Goal: Information Seeking & Learning: Learn about a topic

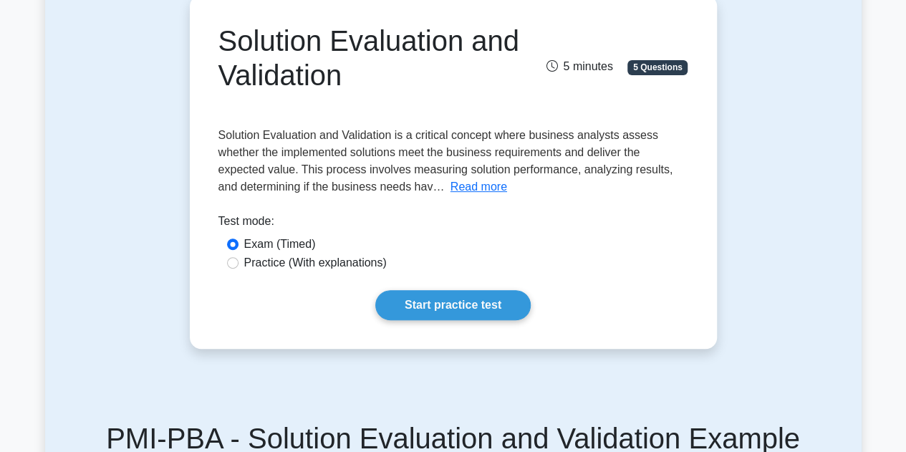
scroll to position [143, 0]
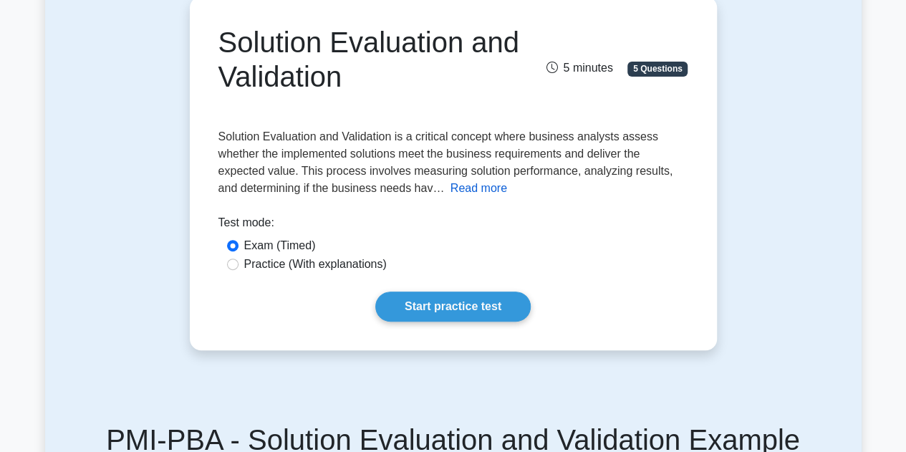
click at [453, 192] on button "Read more" at bounding box center [479, 188] width 57 height 17
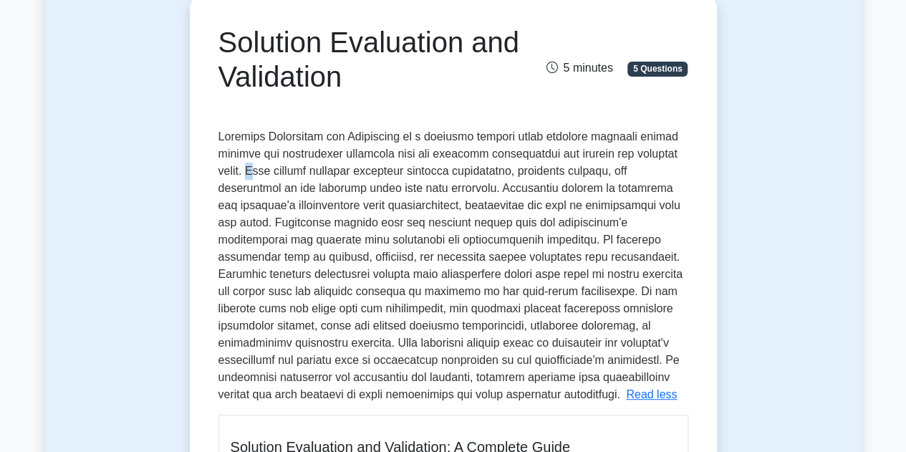
click at [305, 173] on span at bounding box center [451, 265] width 464 height 270
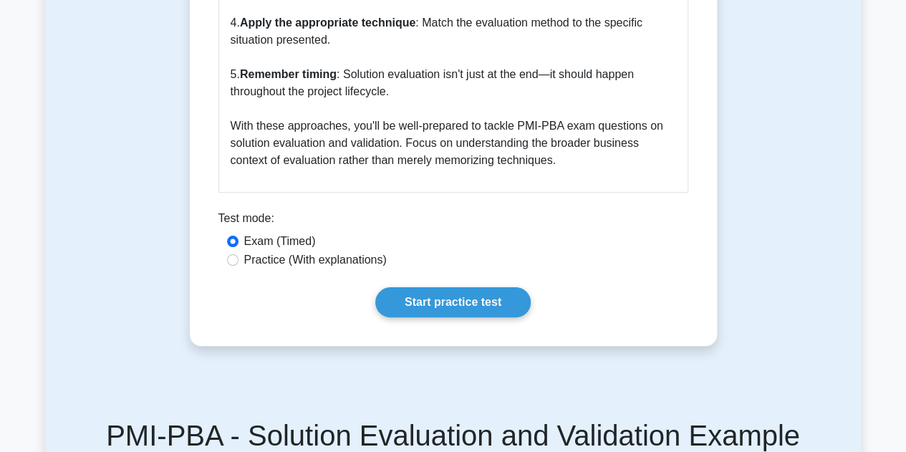
scroll to position [2763, 0]
click at [457, 317] on link "Start practice test" at bounding box center [452, 302] width 155 height 30
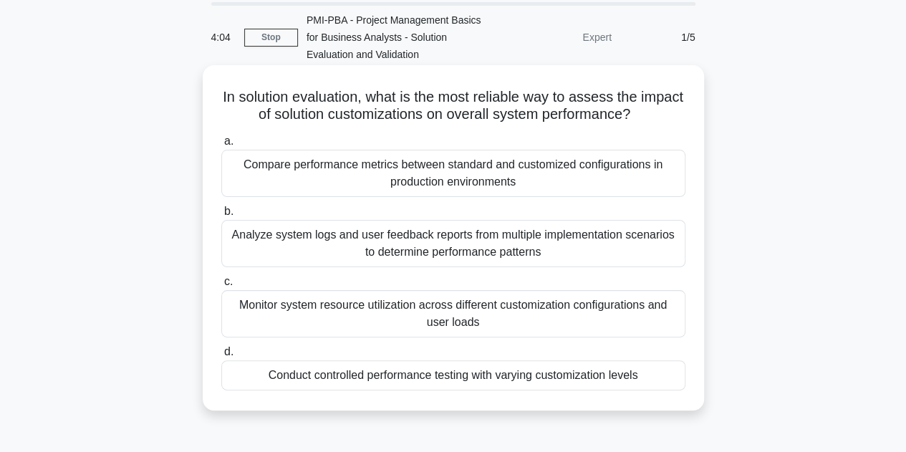
scroll to position [35, 0]
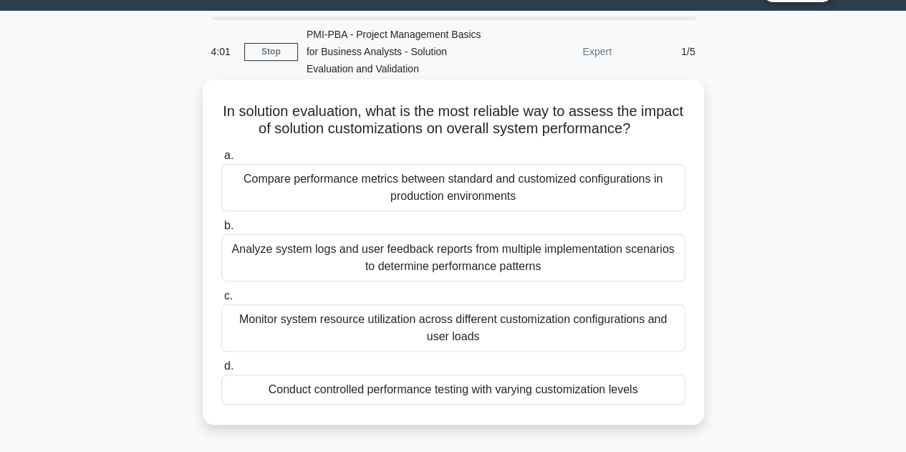
click at [443, 190] on div "Compare performance metrics between standard and customized configurations in p…" at bounding box center [453, 187] width 464 height 47
click at [221, 160] on input "a. Compare performance metrics between standard and customized configurations i…" at bounding box center [221, 155] width 0 height 9
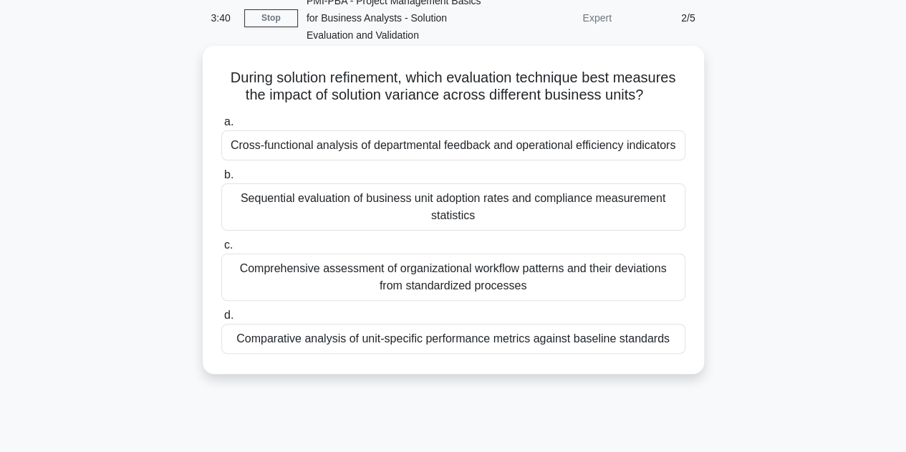
scroll to position [72, 0]
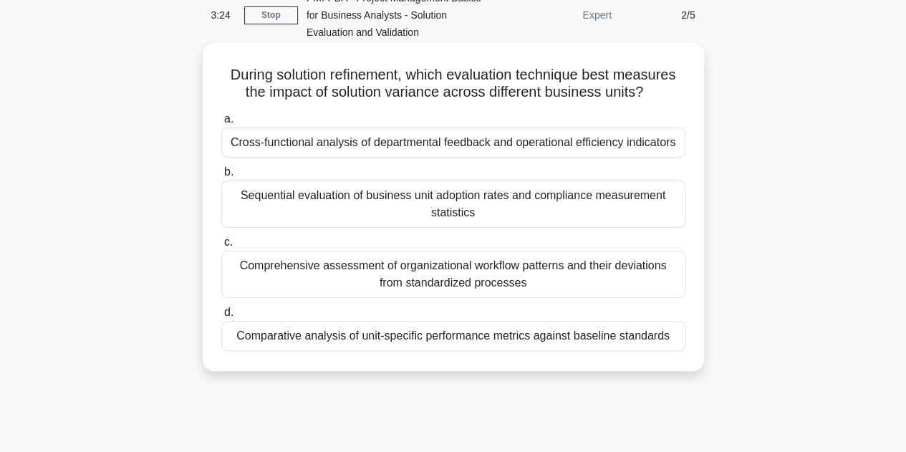
click at [327, 150] on div "Cross-functional analysis of departmental feedback and operational efficiency i…" at bounding box center [453, 143] width 464 height 30
click at [221, 124] on input "a. Cross-functional analysis of departmental feedback and operational efficienc…" at bounding box center [221, 119] width 0 height 9
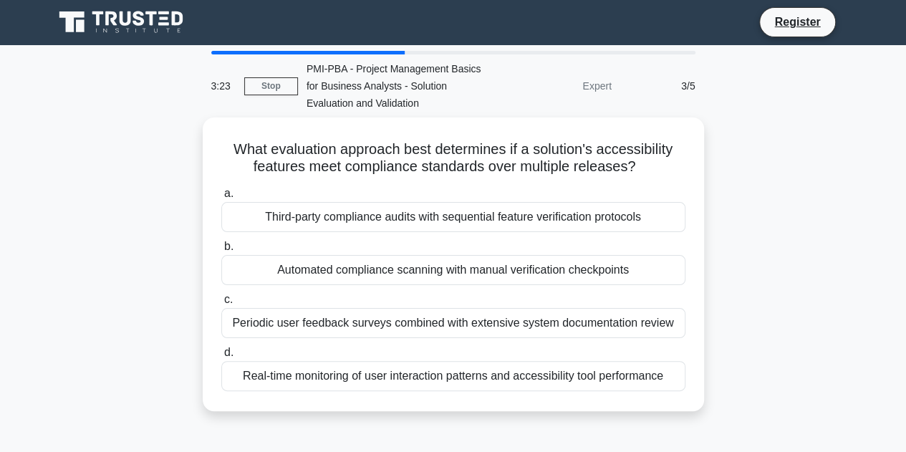
scroll to position [0, 0]
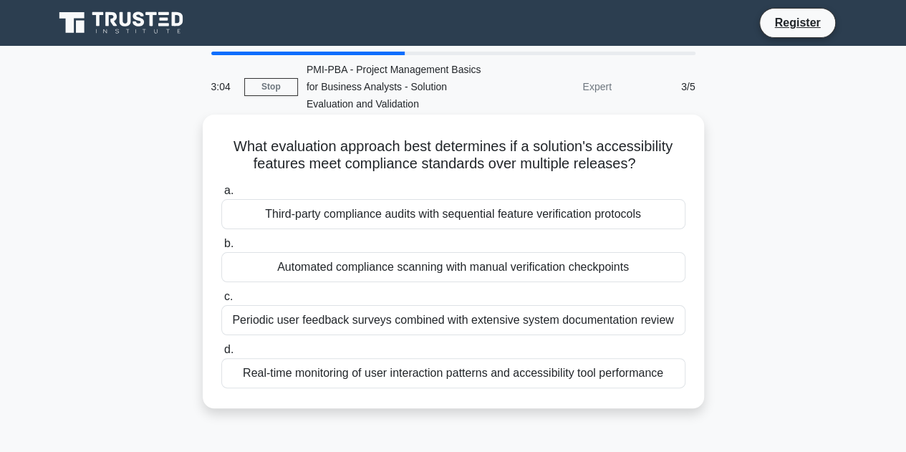
click at [355, 323] on div "Periodic user feedback surveys combined with extensive system documentation rev…" at bounding box center [453, 320] width 464 height 30
click at [221, 302] on input "c. Periodic user feedback surveys combined with extensive system documentation …" at bounding box center [221, 296] width 0 height 9
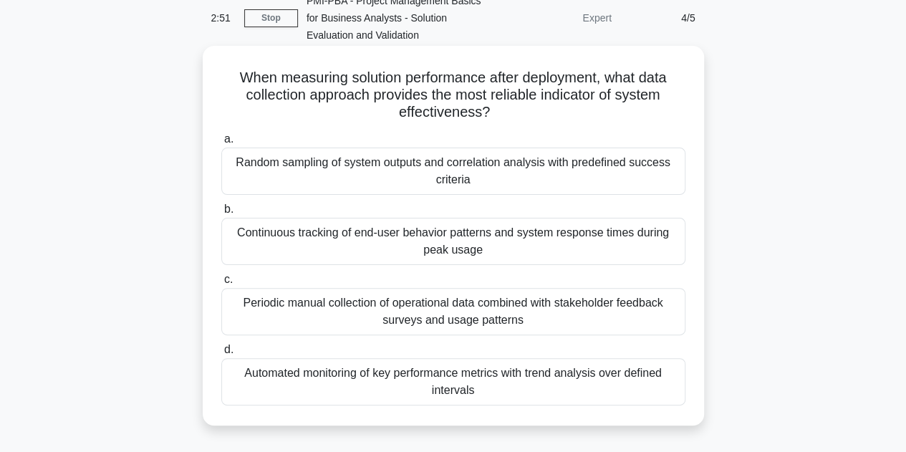
scroll to position [72, 0]
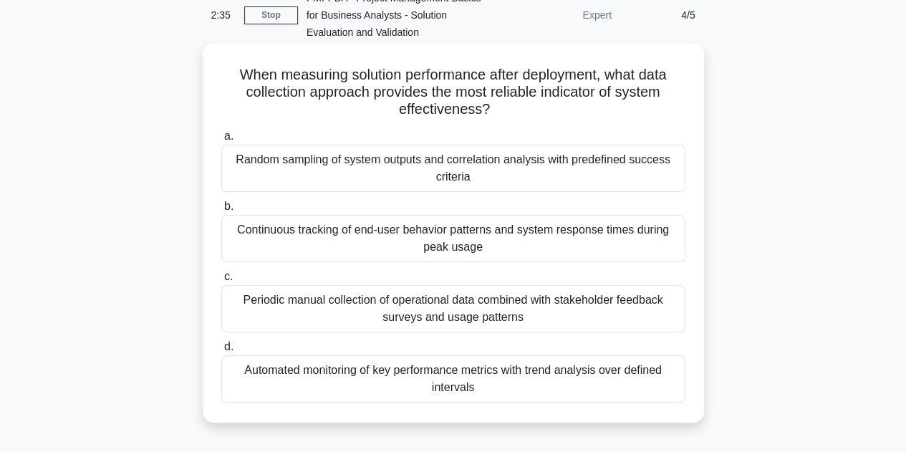
click at [486, 389] on div "Automated monitoring of key performance metrics with trend analysis over define…" at bounding box center [453, 378] width 464 height 47
click at [221, 352] on input "d. Automated monitoring of key performance metrics with trend analysis over def…" at bounding box center [221, 346] width 0 height 9
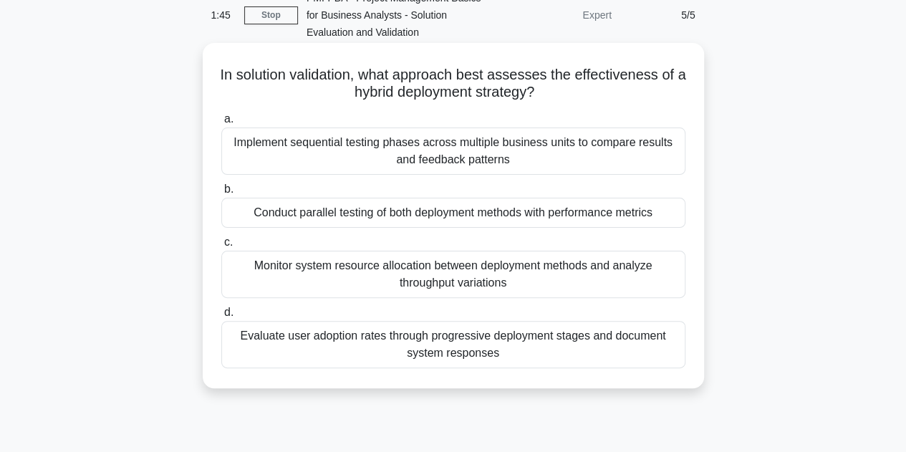
click at [416, 147] on div "Implement sequential testing phases across multiple business units to compare r…" at bounding box center [453, 151] width 464 height 47
click at [221, 124] on input "a. Implement sequential testing phases across multiple business units to compar…" at bounding box center [221, 119] width 0 height 9
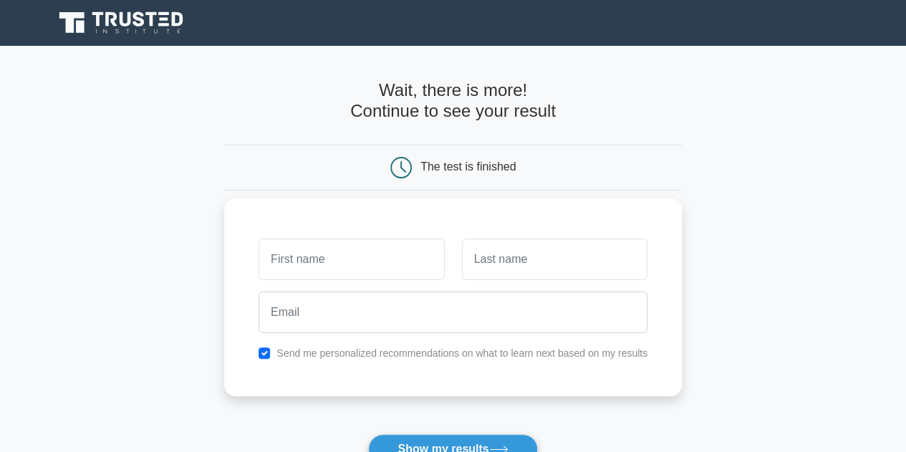
scroll to position [215, 0]
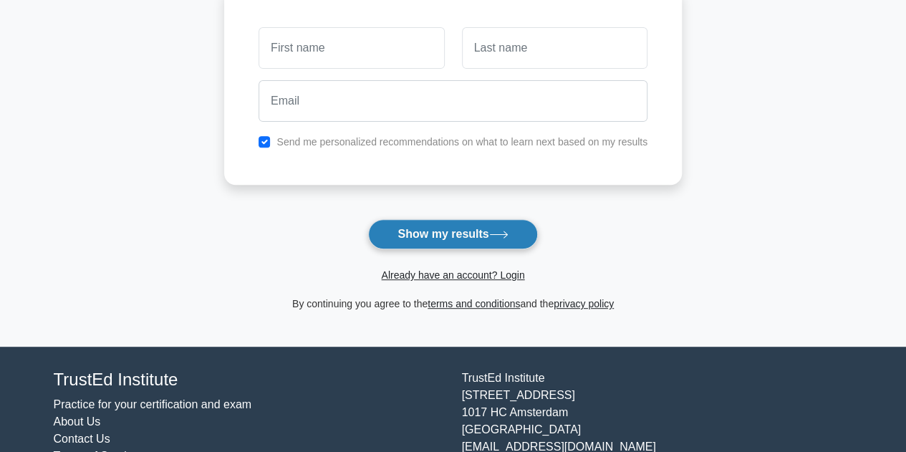
click at [430, 230] on button "Show my results" at bounding box center [452, 234] width 169 height 30
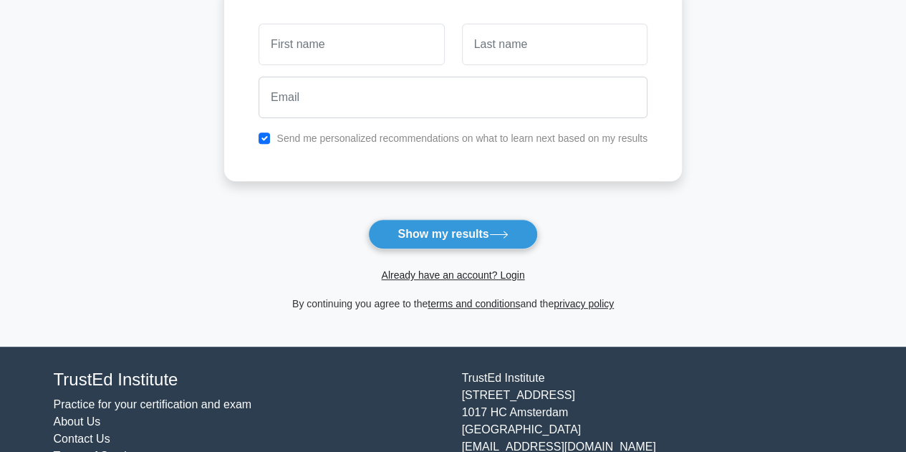
click at [304, 135] on label "Send me personalized recommendations on what to learn next based on my results" at bounding box center [462, 138] width 371 height 11
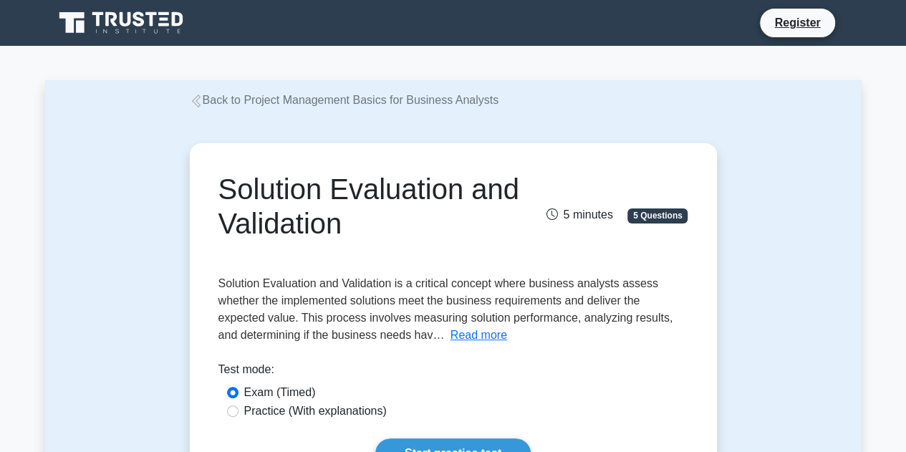
scroll to position [215, 0]
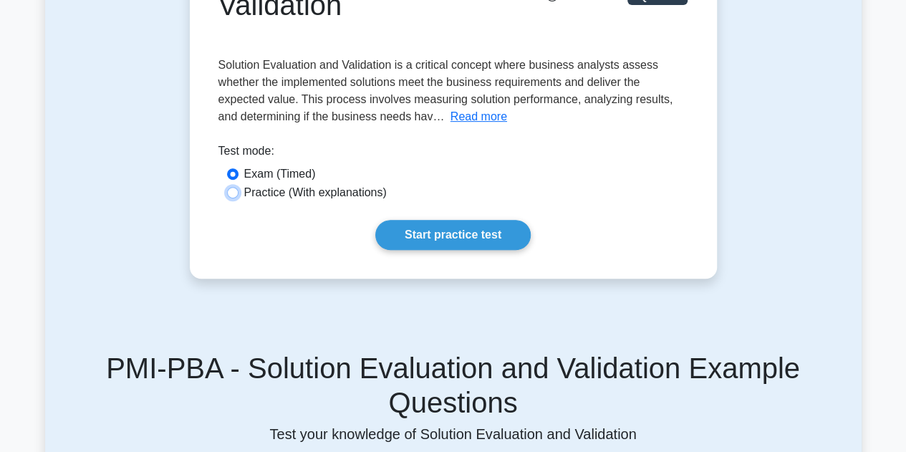
click at [230, 192] on input "Practice (With explanations)" at bounding box center [232, 192] width 11 height 11
radio input "true"
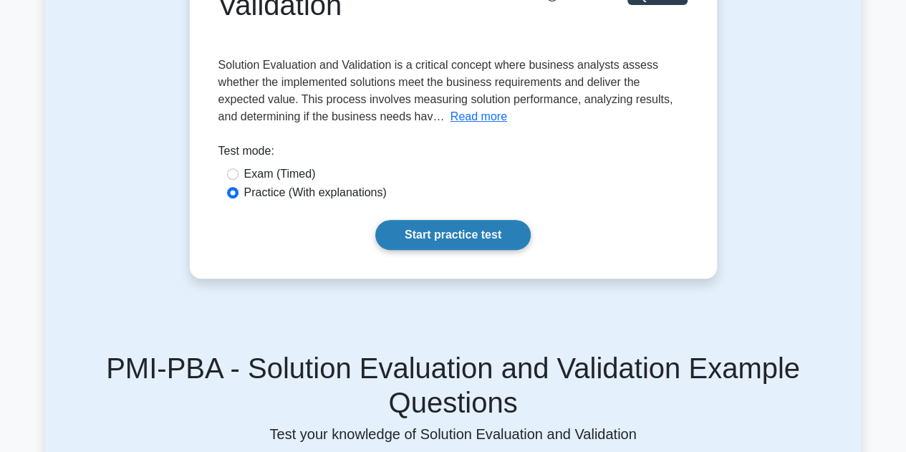
click at [460, 236] on link "Start practice test" at bounding box center [452, 235] width 155 height 30
